Goal: Navigation & Orientation: Find specific page/section

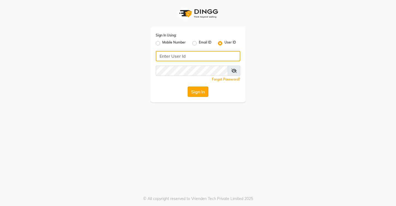
type input "stylettesalon"
click at [192, 91] on button "Sign In" at bounding box center [198, 92] width 21 height 10
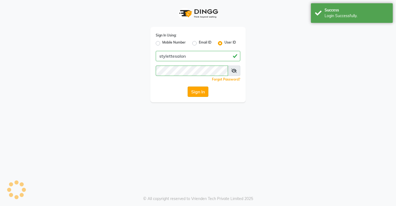
select select
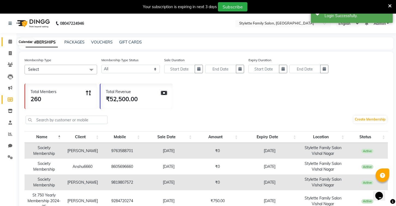
click at [10, 42] on icon at bounding box center [10, 42] width 4 height 4
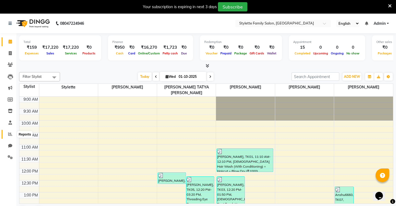
click at [8, 136] on icon at bounding box center [10, 134] width 4 height 4
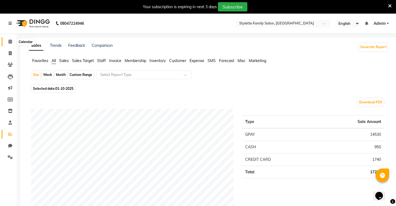
click at [12, 42] on icon at bounding box center [10, 42] width 4 height 4
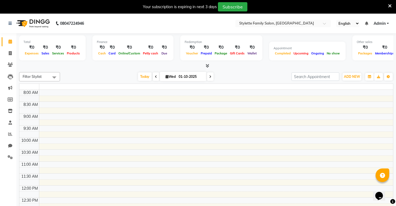
scroll to position [212, 0]
